Goal: Find specific page/section: Find specific page/section

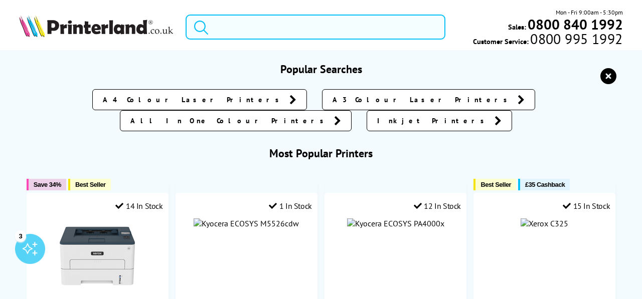
click at [250, 29] on input "search" at bounding box center [316, 27] width 260 height 25
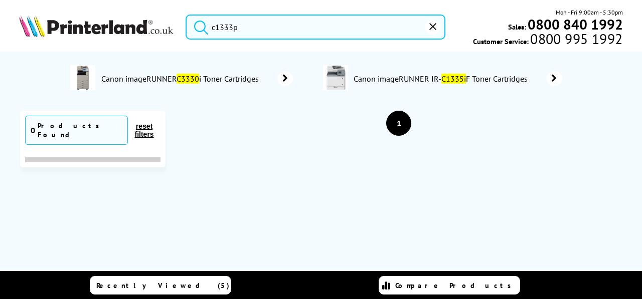
type input "c1333p"
